Goal: Task Accomplishment & Management: Manage account settings

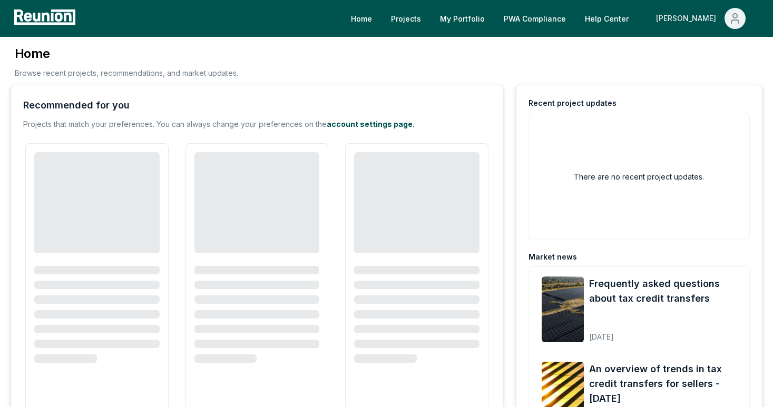
click at [738, 20] on icon "Main" at bounding box center [734, 18] width 13 height 13
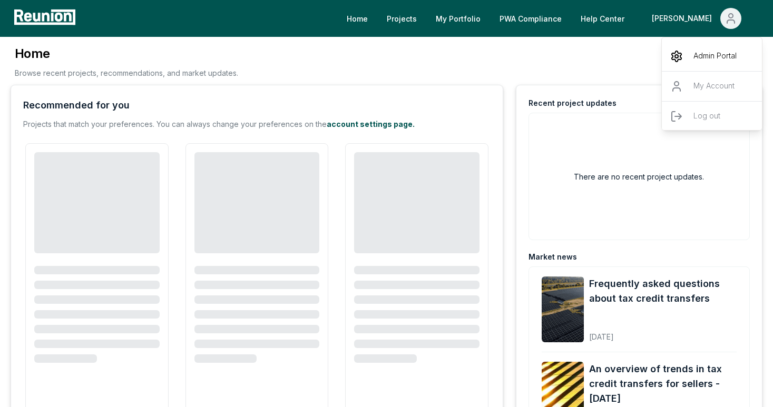
click at [704, 58] on p "Admin Portal" at bounding box center [714, 56] width 43 height 13
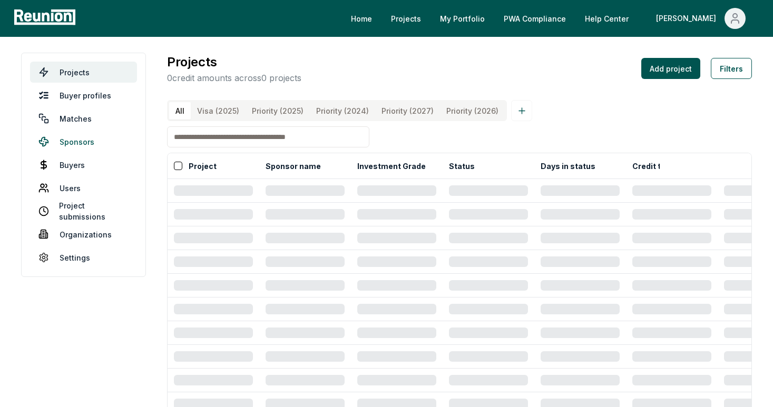
click at [95, 138] on link "Sponsors" at bounding box center [83, 141] width 107 height 21
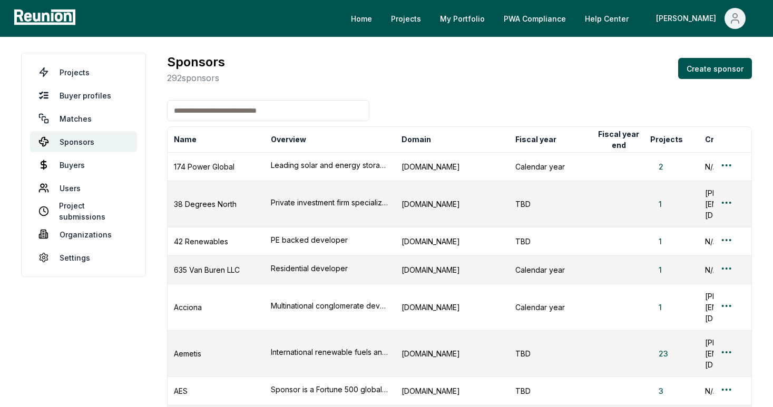
drag, startPoint x: 266, startPoint y: 116, endPoint x: 261, endPoint y: 105, distance: 11.6
click at [266, 116] on input at bounding box center [268, 110] width 202 height 21
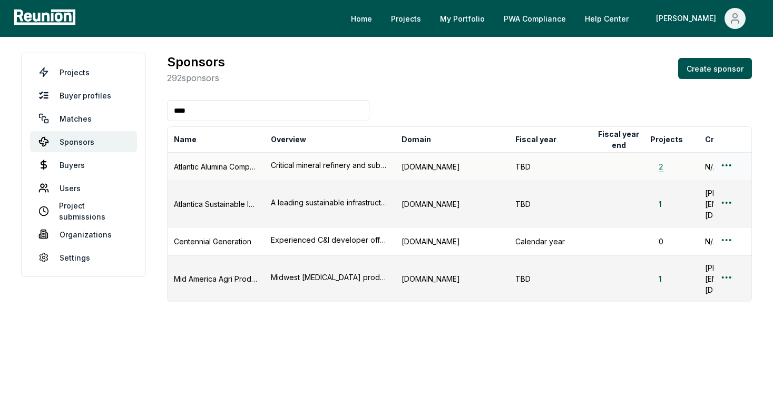
type input "****"
click at [658, 168] on button "2" at bounding box center [661, 166] width 22 height 11
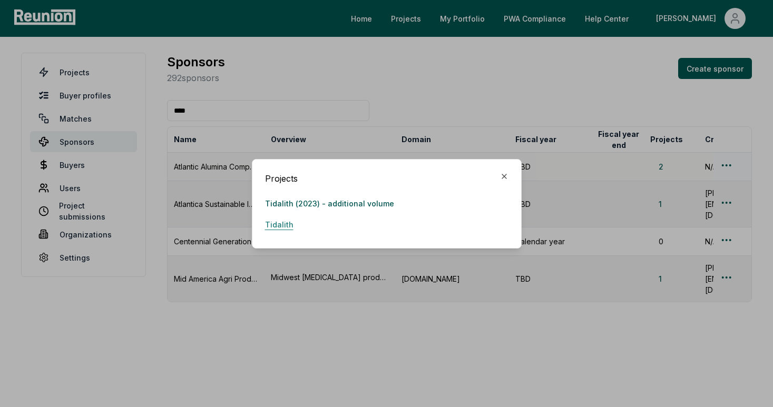
click at [285, 224] on link "Tidalith" at bounding box center [279, 224] width 28 height 21
click at [506, 174] on icon "button" at bounding box center [504, 176] width 8 height 8
